Goal: Transaction & Acquisition: Purchase product/service

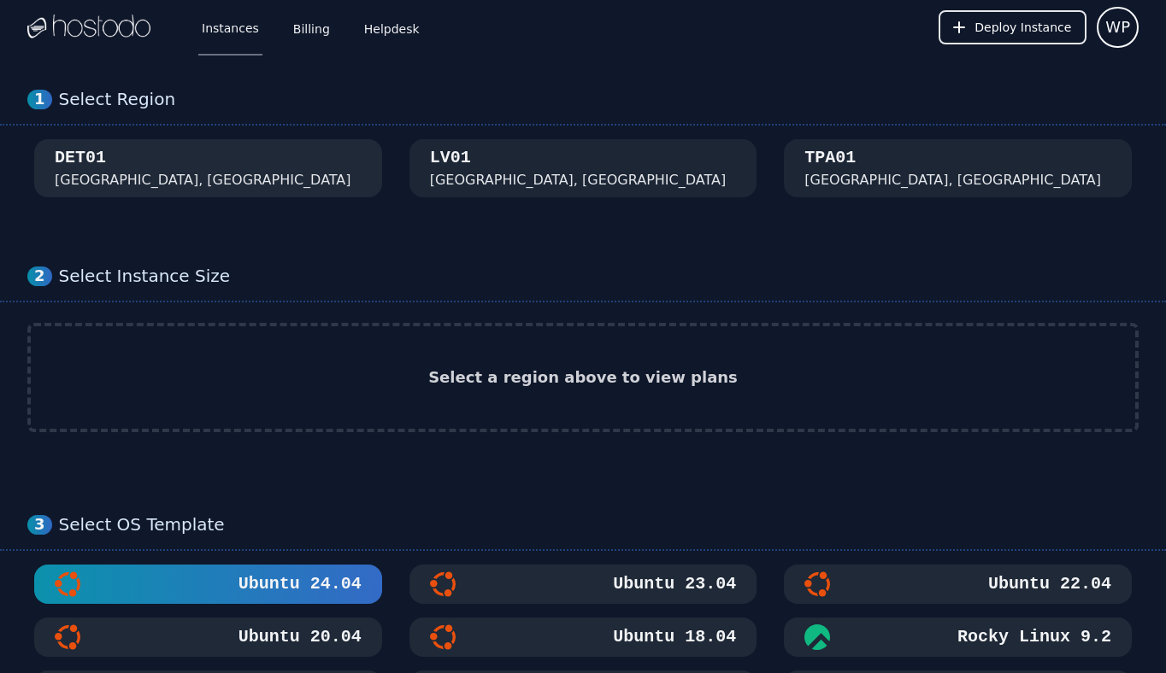
click at [287, 173] on div "DET01 Detroit, MI" at bounding box center [208, 168] width 307 height 44
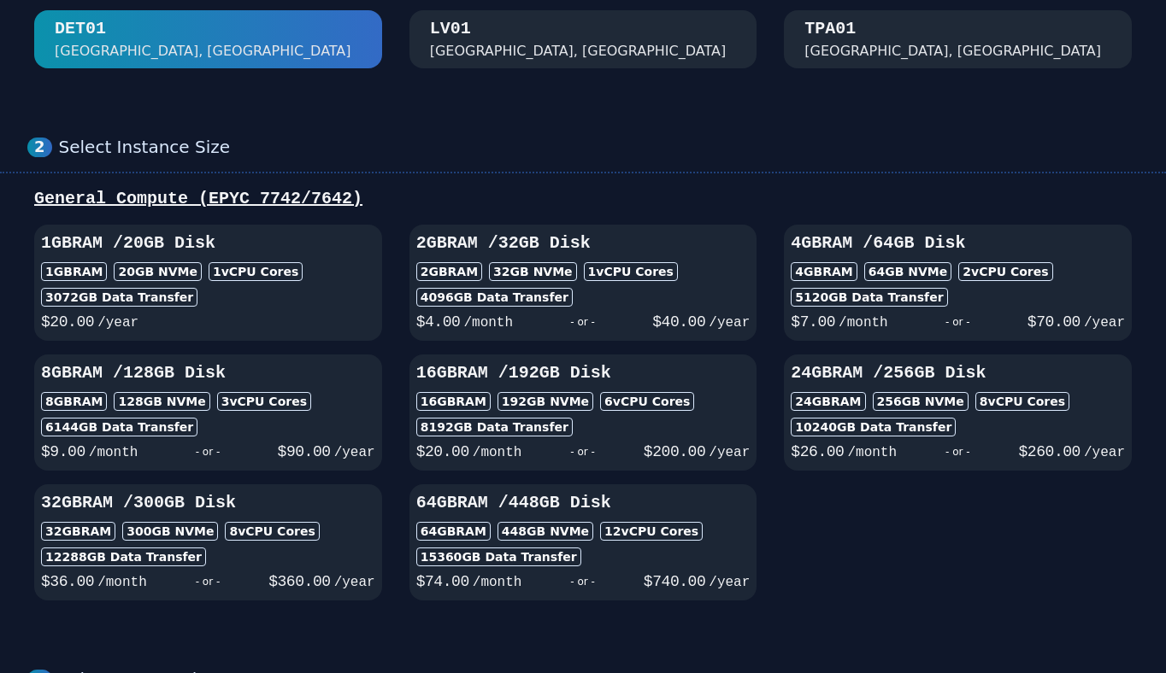
scroll to position [154, 0]
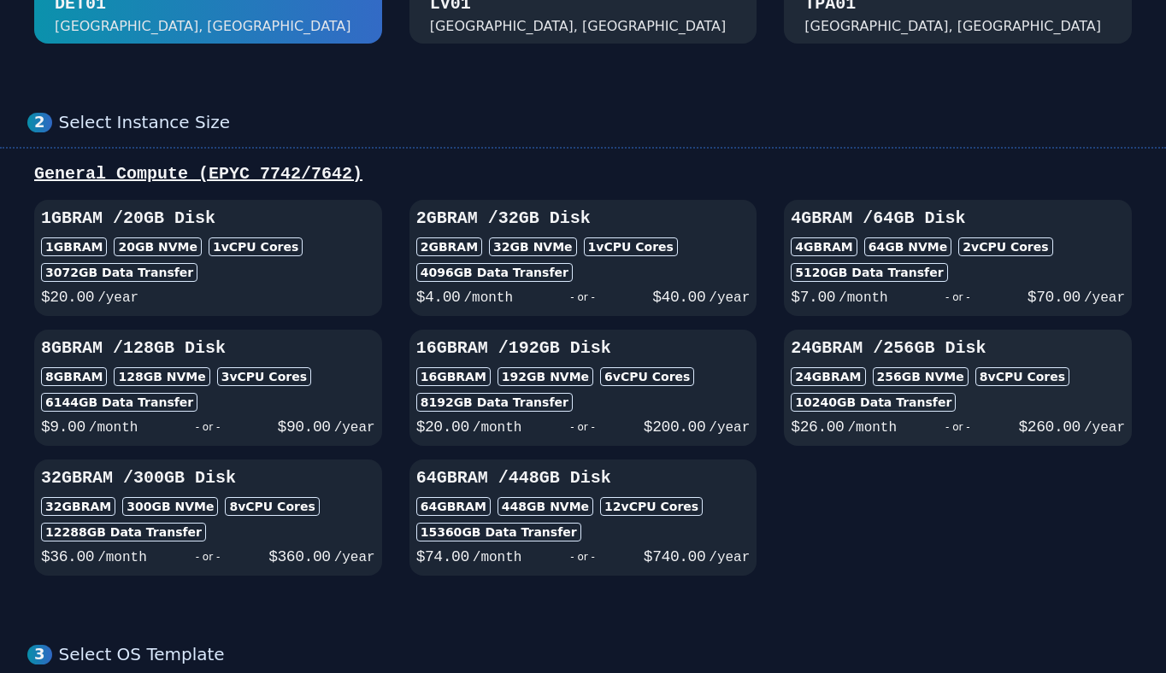
click at [844, 338] on h3 "24GB RAM / 256 GB Disk" at bounding box center [957, 349] width 334 height 24
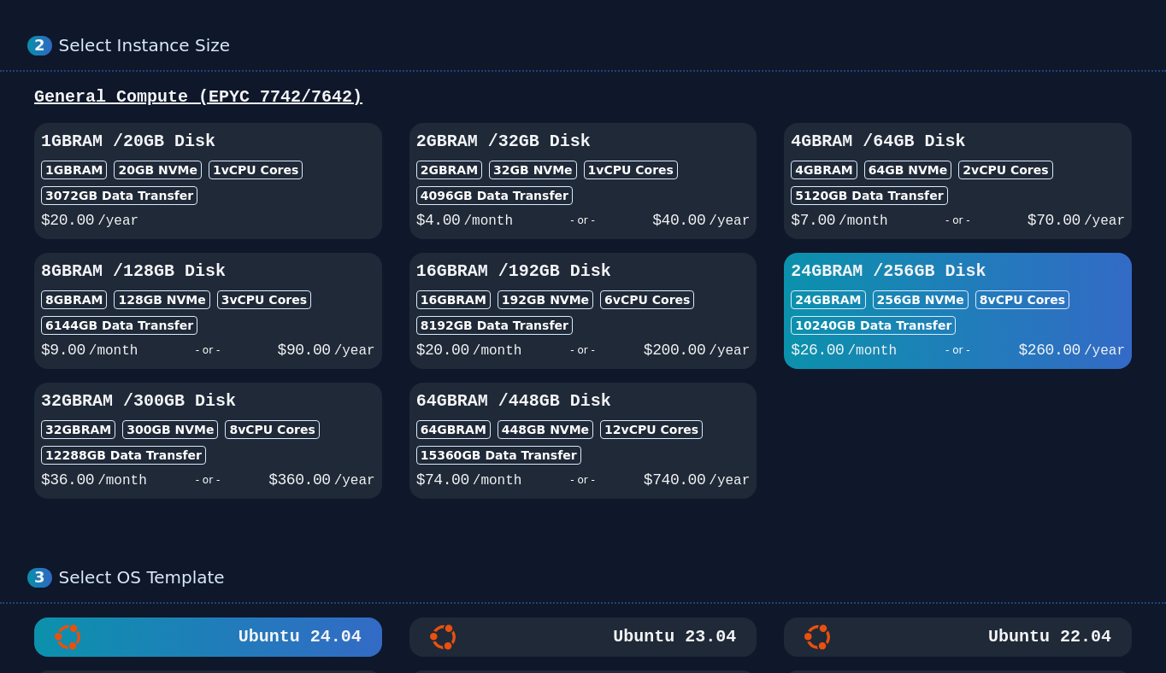
scroll to position [584, 0]
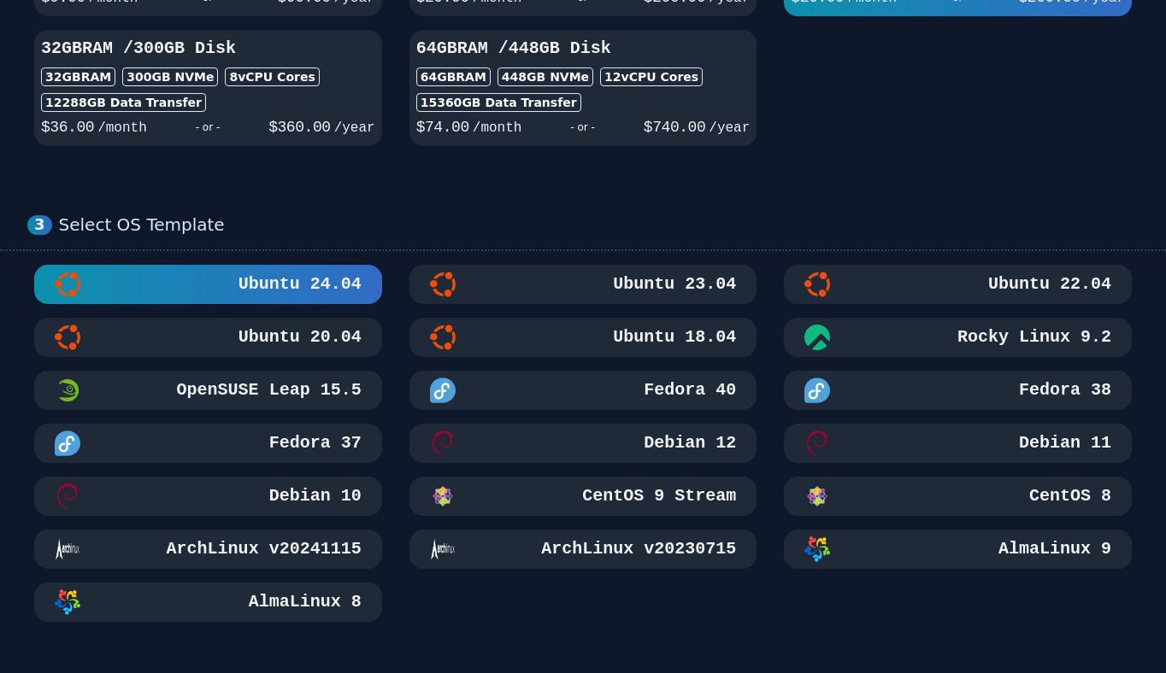
click at [593, 342] on div "Ubuntu 18.04" at bounding box center [583, 338] width 307 height 26
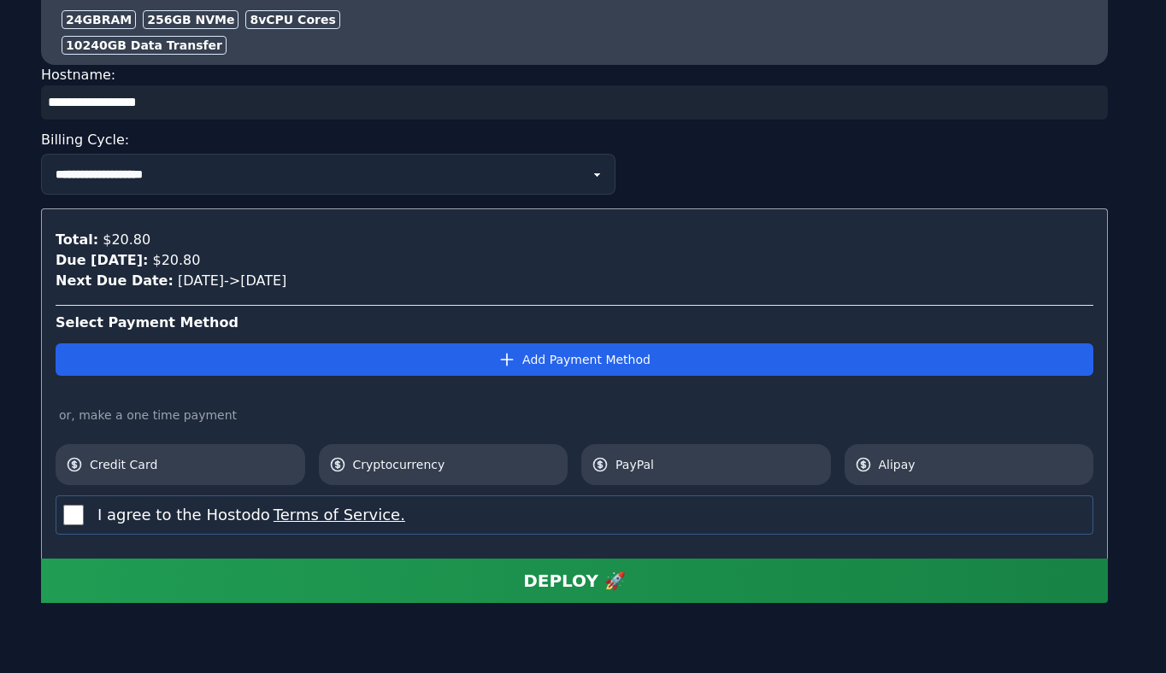
scroll to position [1690, 0]
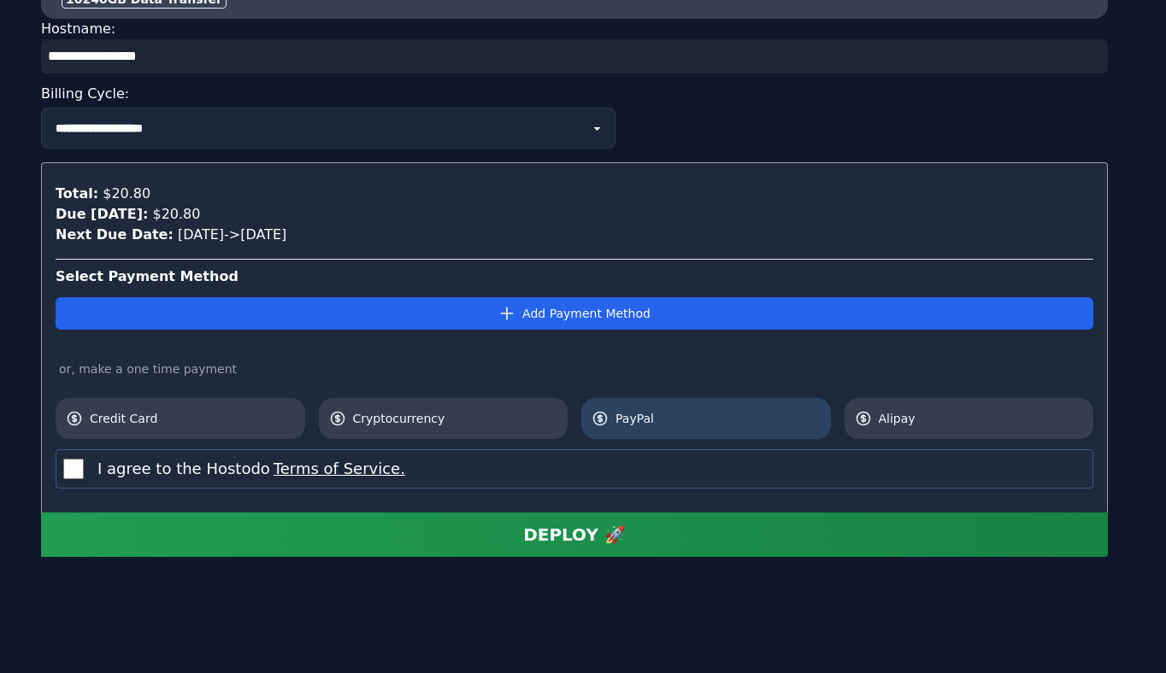
click at [666, 419] on span "PayPal" at bounding box center [717, 418] width 205 height 17
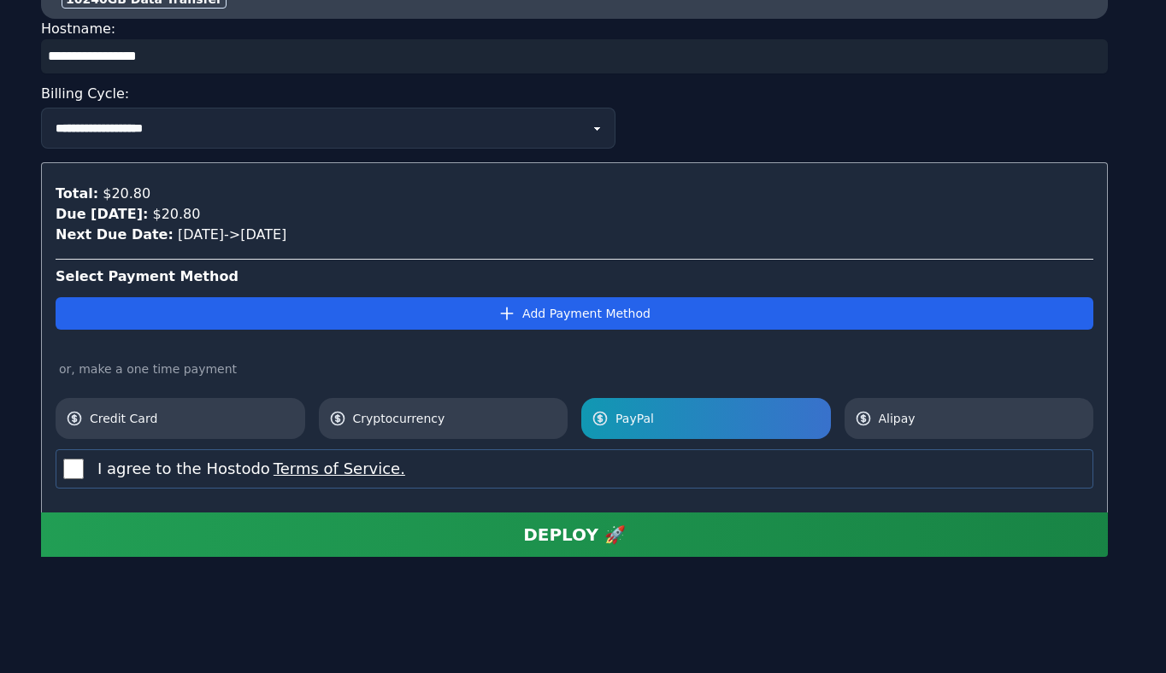
click at [573, 541] on div "DEPLOY 🚀" at bounding box center [574, 535] width 103 height 24
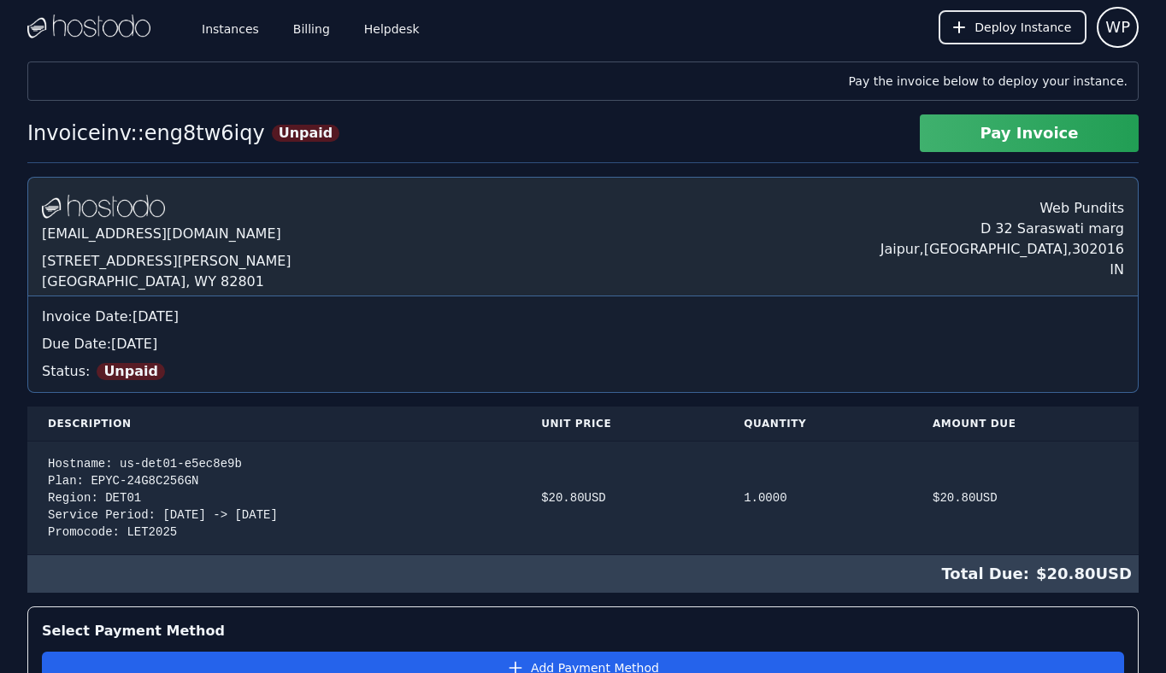
click at [988, 138] on button "Pay Invoice" at bounding box center [1029, 134] width 219 height 38
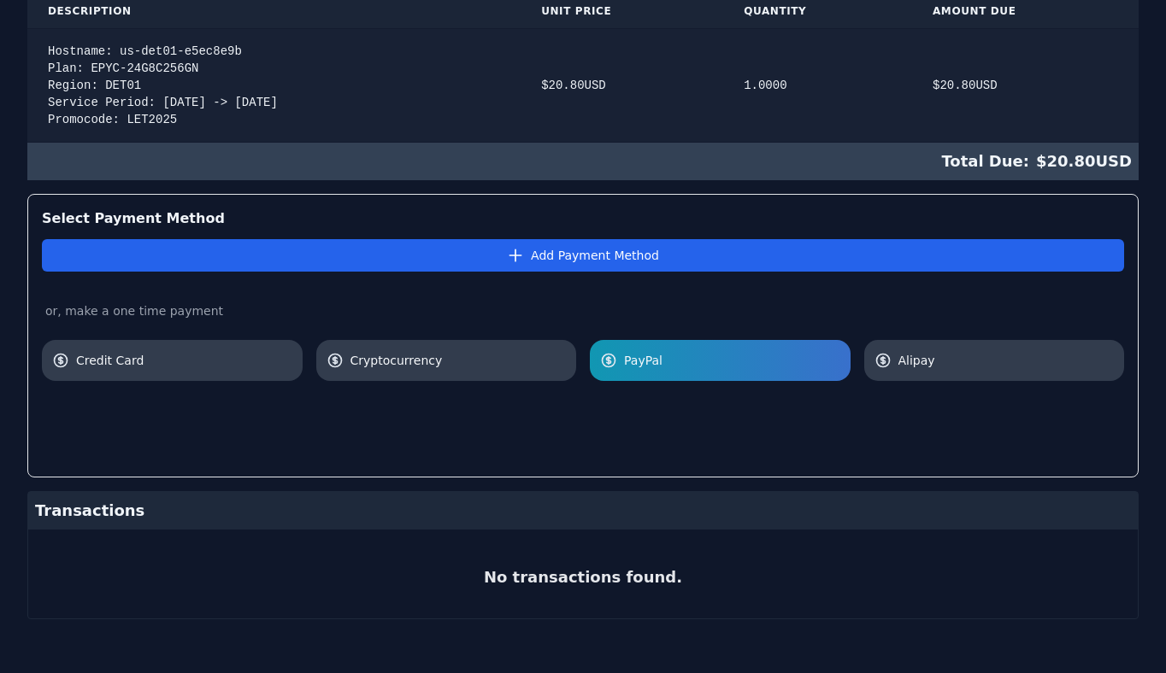
scroll to position [103, 0]
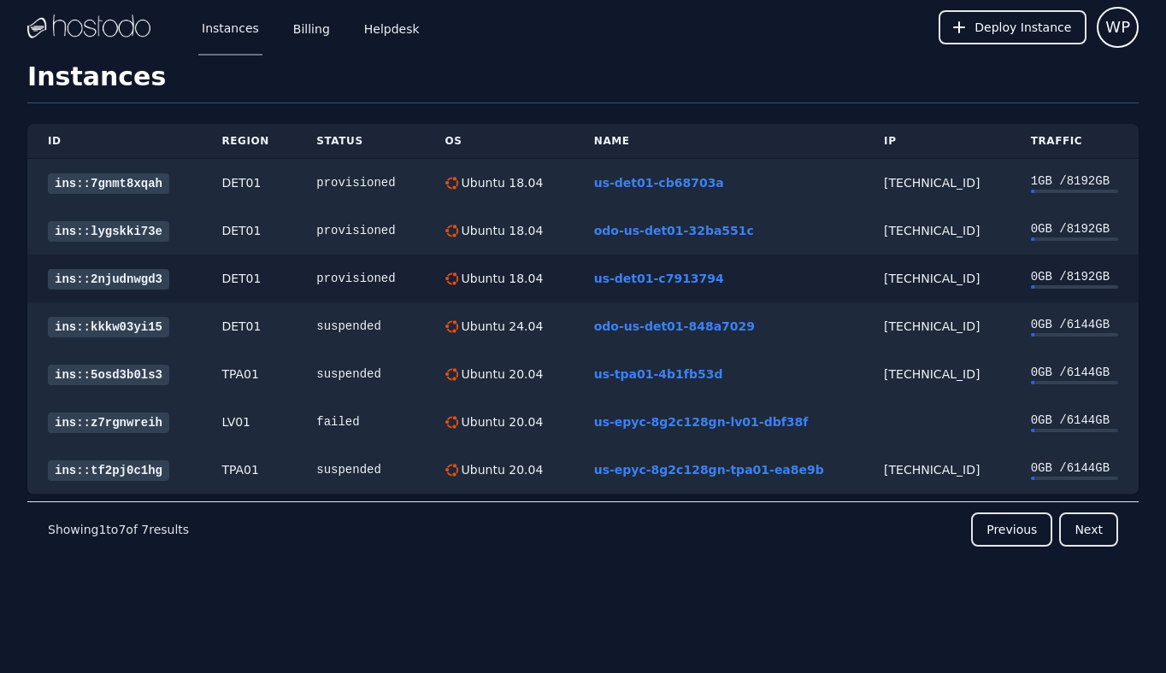
click at [905, 280] on div "66.187.7.51" at bounding box center [937, 278] width 106 height 17
copy div "66.187.7.51"
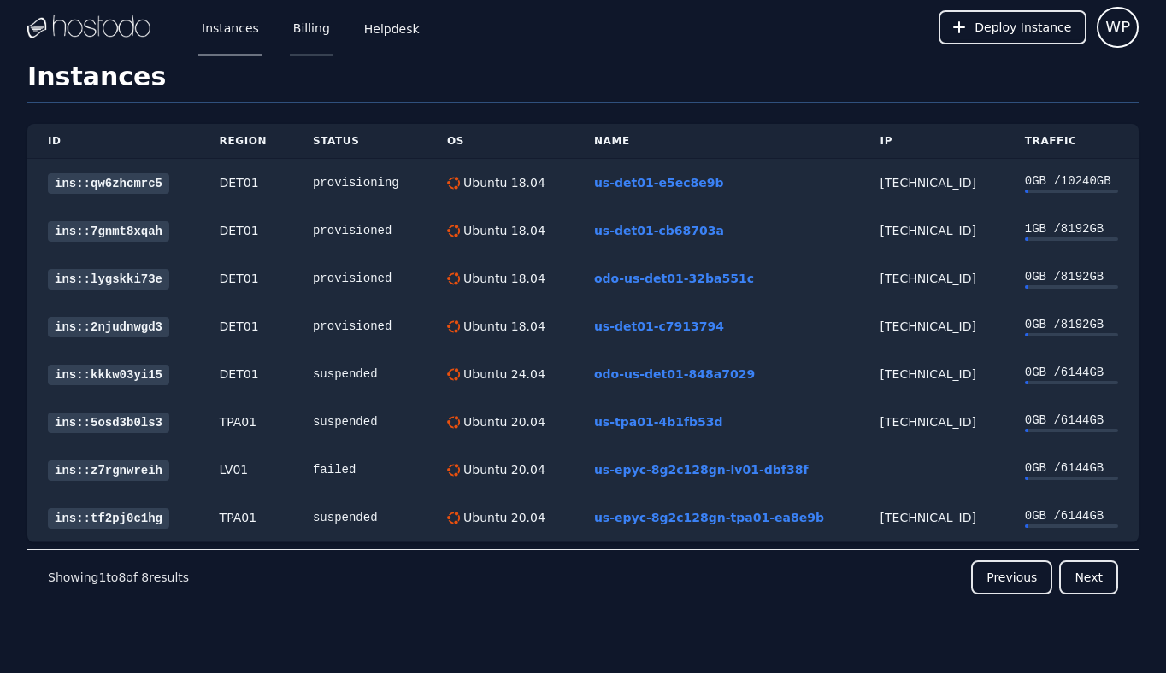
click at [309, 22] on link "Billing" at bounding box center [312, 27] width 44 height 56
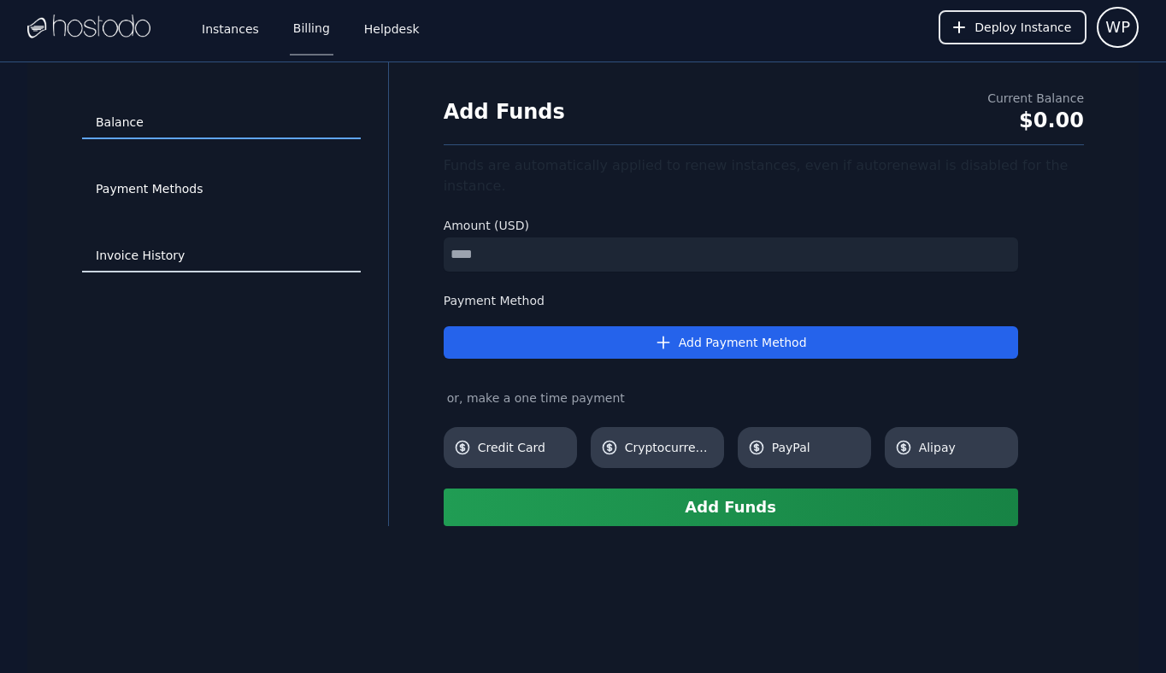
click at [162, 265] on link "Invoice History" at bounding box center [221, 256] width 279 height 32
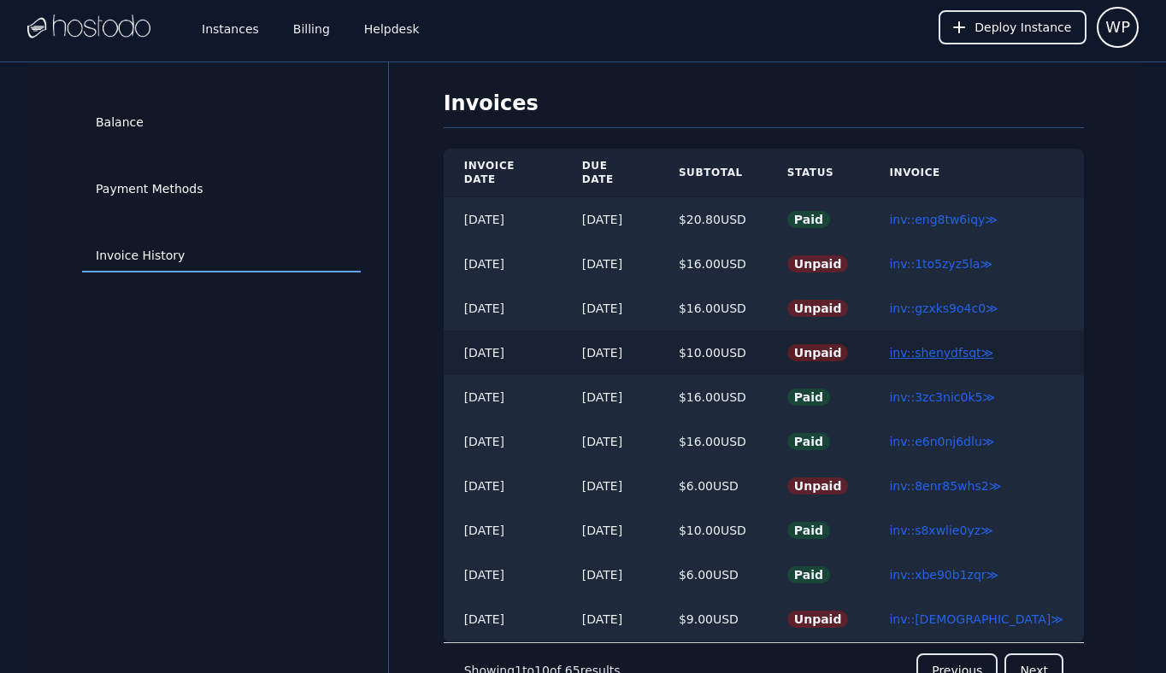
click at [957, 346] on link "inv::shenydfsqt ≫" at bounding box center [941, 353] width 104 height 14
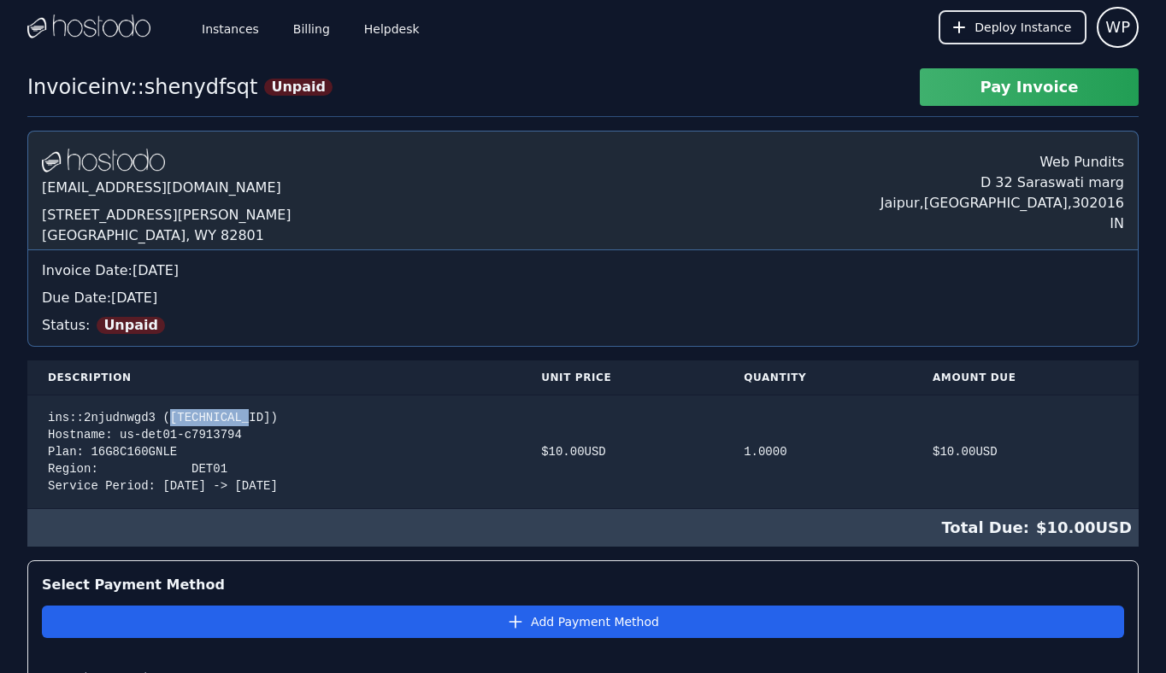
click at [1026, 86] on button "Pay Invoice" at bounding box center [1029, 87] width 219 height 38
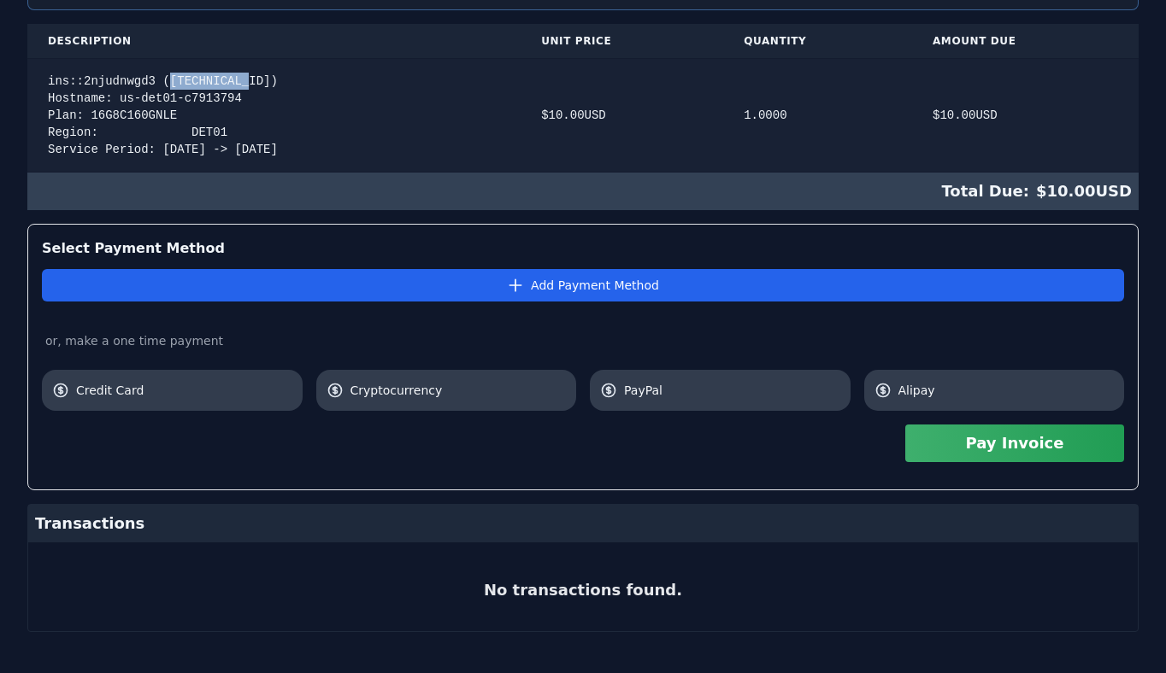
scroll to position [350, 0]
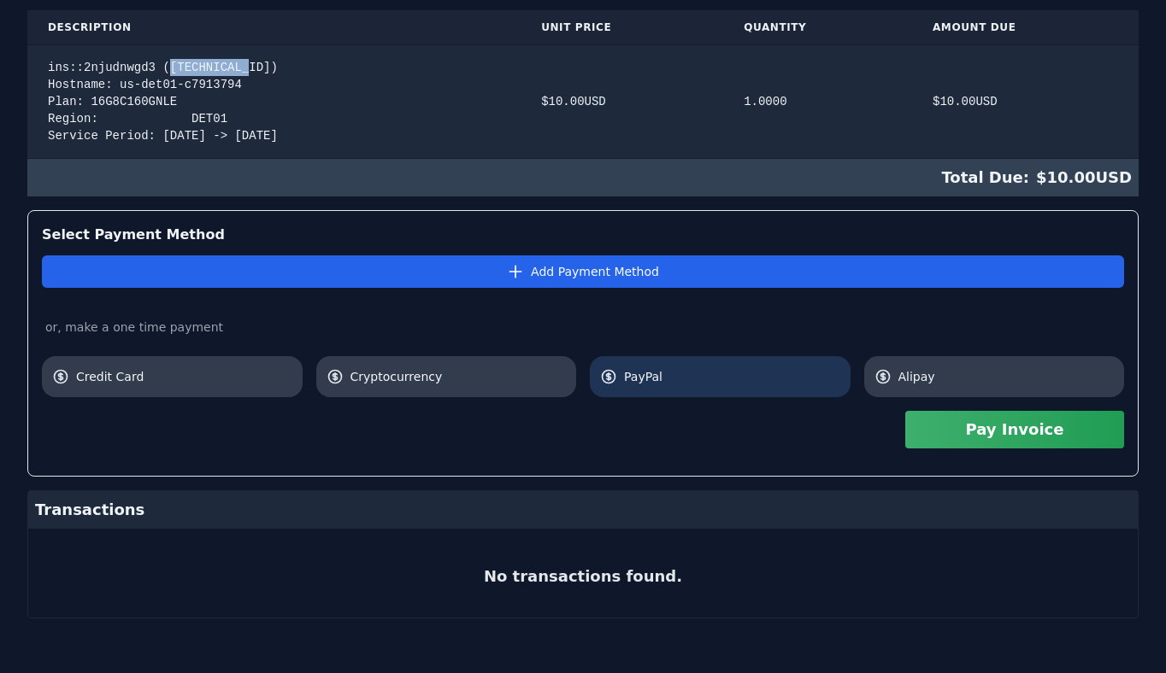
click at [699, 358] on link "PayPal" at bounding box center [720, 376] width 261 height 41
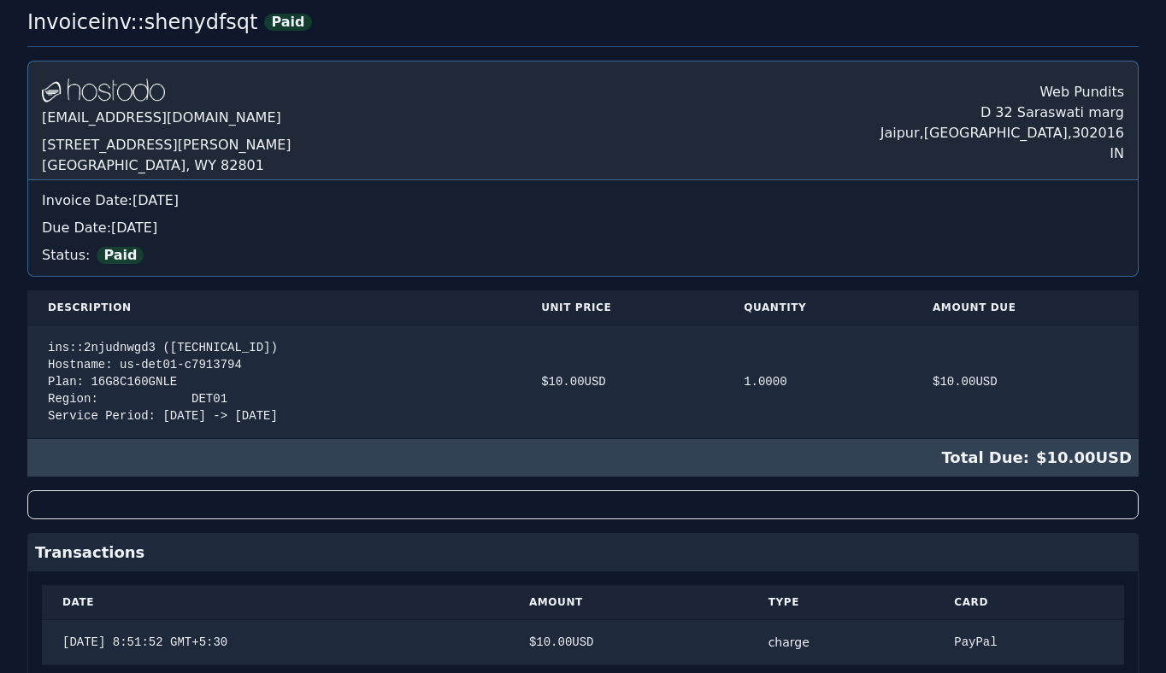
scroll to position [0, 0]
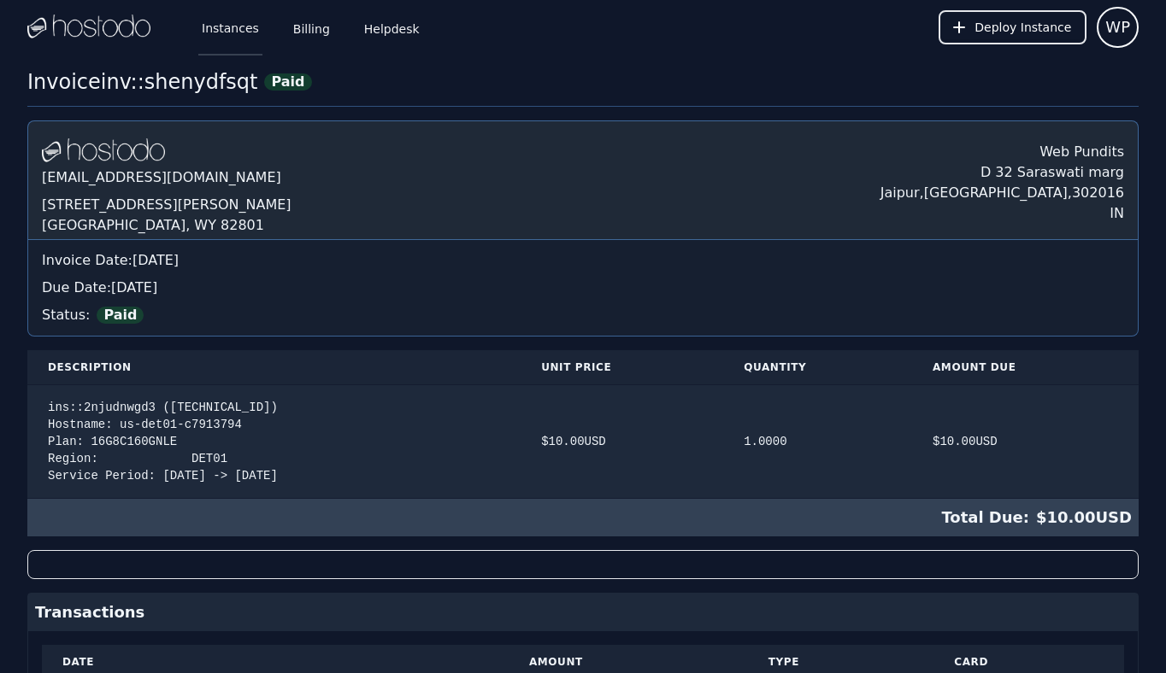
click at [244, 26] on link "Instances" at bounding box center [230, 27] width 64 height 56
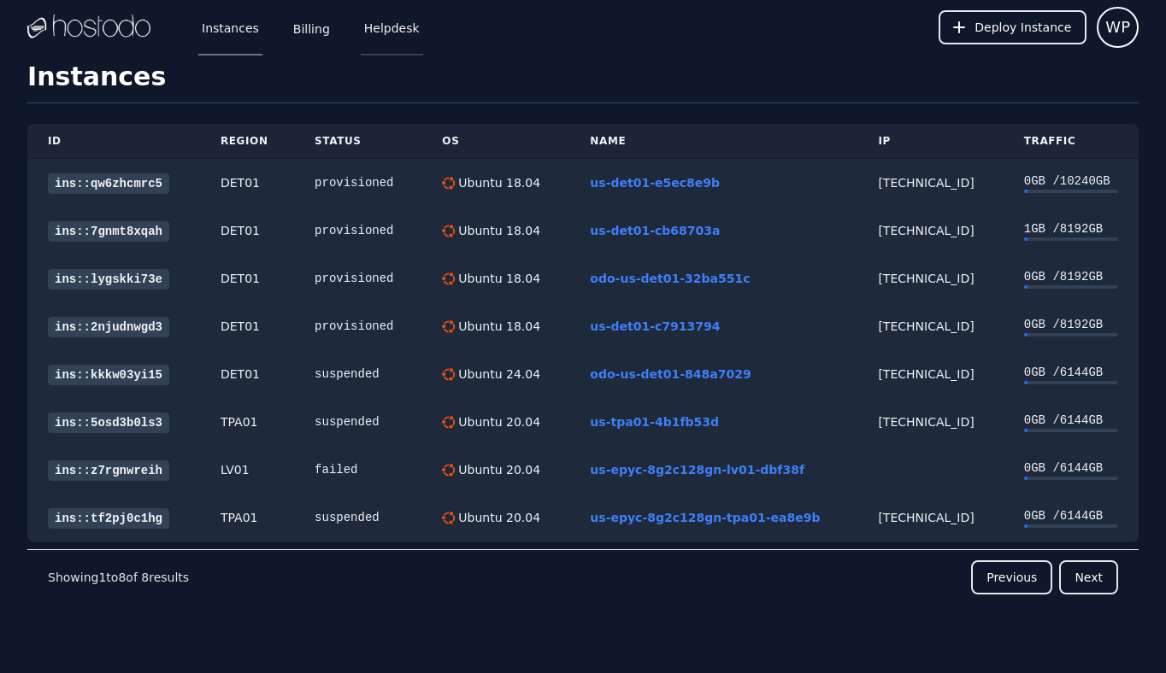
click at [384, 35] on link "Helpdesk" at bounding box center [392, 27] width 62 height 56
